Goal: Transaction & Acquisition: Purchase product/service

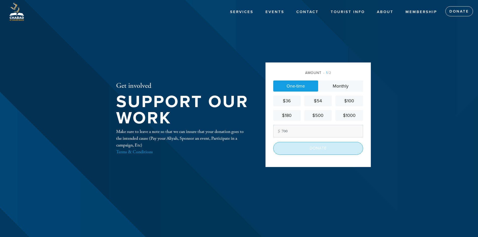
type input "700"
click at [308, 151] on input "Donate" at bounding box center [318, 148] width 90 height 13
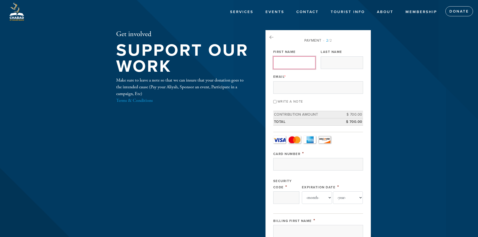
click at [284, 60] on input "First Name" at bounding box center [294, 62] width 42 height 13
type input "hagai"
type input "[PERSON_NAME]"
type input "[EMAIL_ADDRESS][DOMAIN_NAME]"
